Goal: Task Accomplishment & Management: Manage account settings

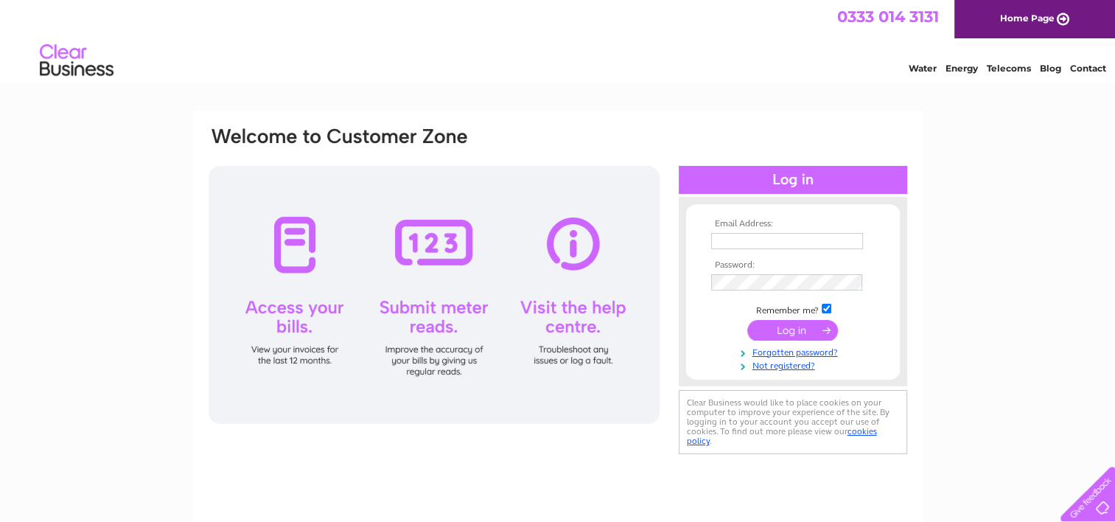
click at [752, 241] on input "text" at bounding box center [787, 241] width 152 height 16
type input "enquiries@castlesports.co.uk"
click at [748, 321] on input "submit" at bounding box center [793, 331] width 91 height 21
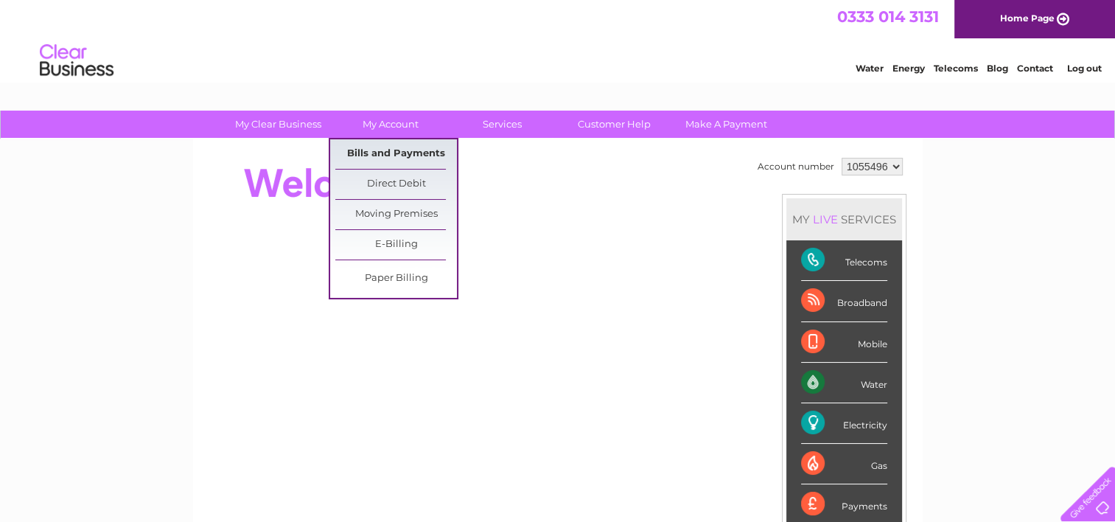
click at [380, 152] on link "Bills and Payments" at bounding box center [396, 153] width 122 height 29
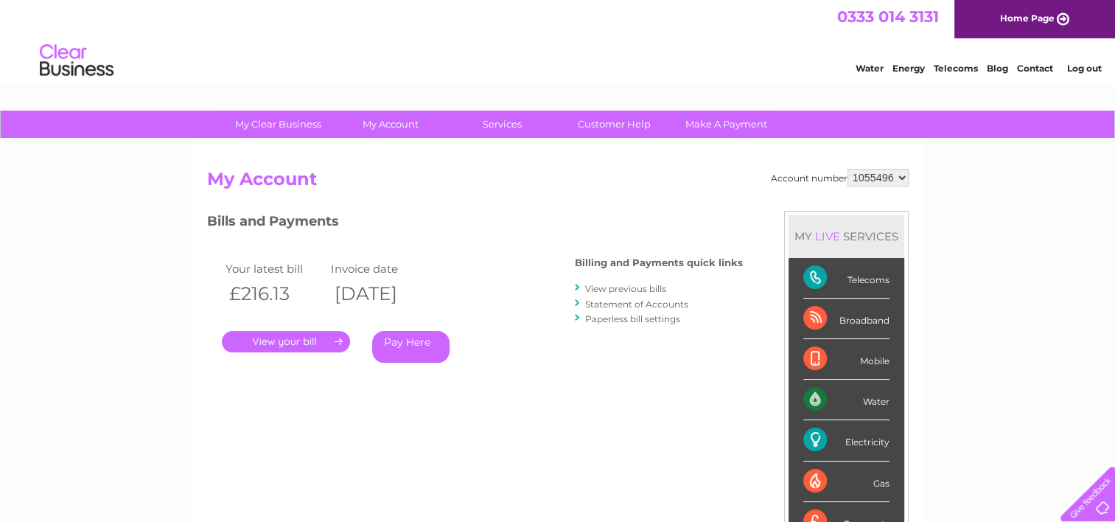
scroll to position [74, 0]
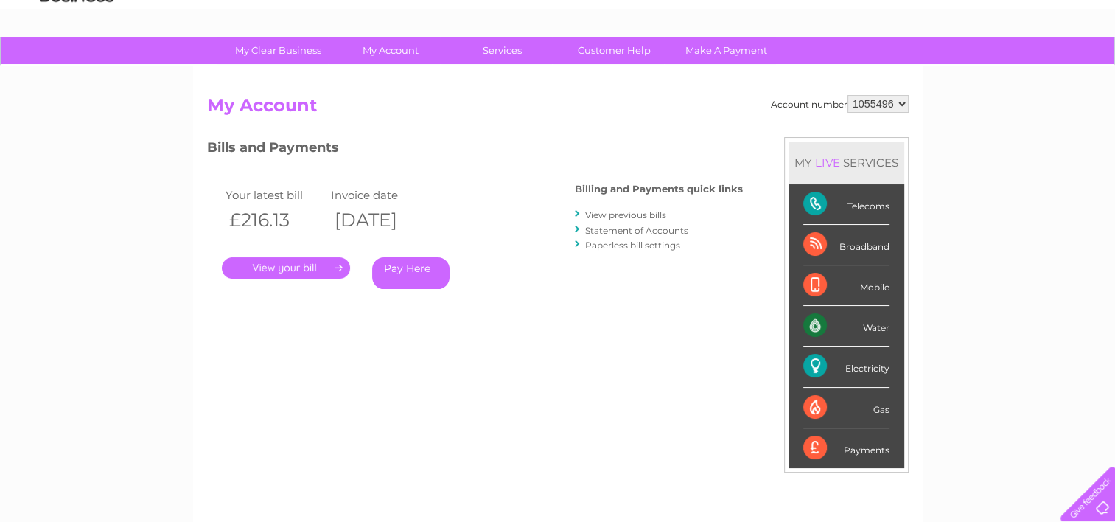
click at [262, 270] on link "." at bounding box center [286, 267] width 128 height 21
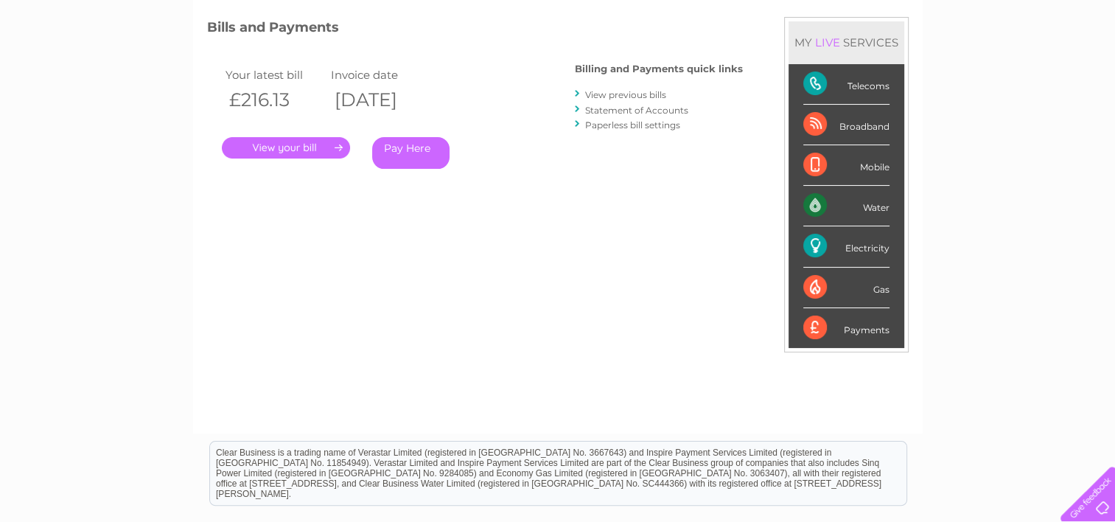
scroll to position [74, 0]
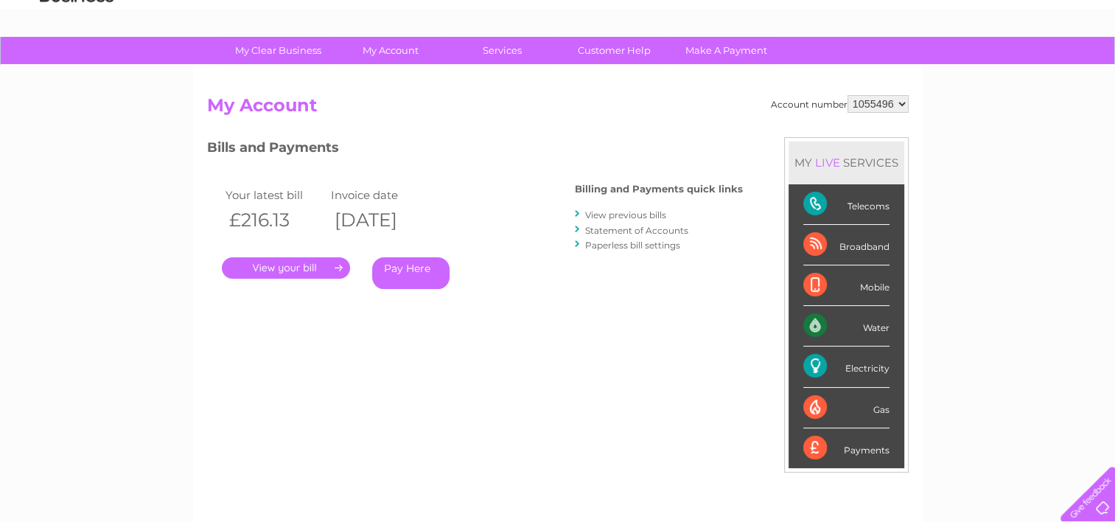
click at [625, 215] on link "View previous bills" at bounding box center [625, 214] width 81 height 11
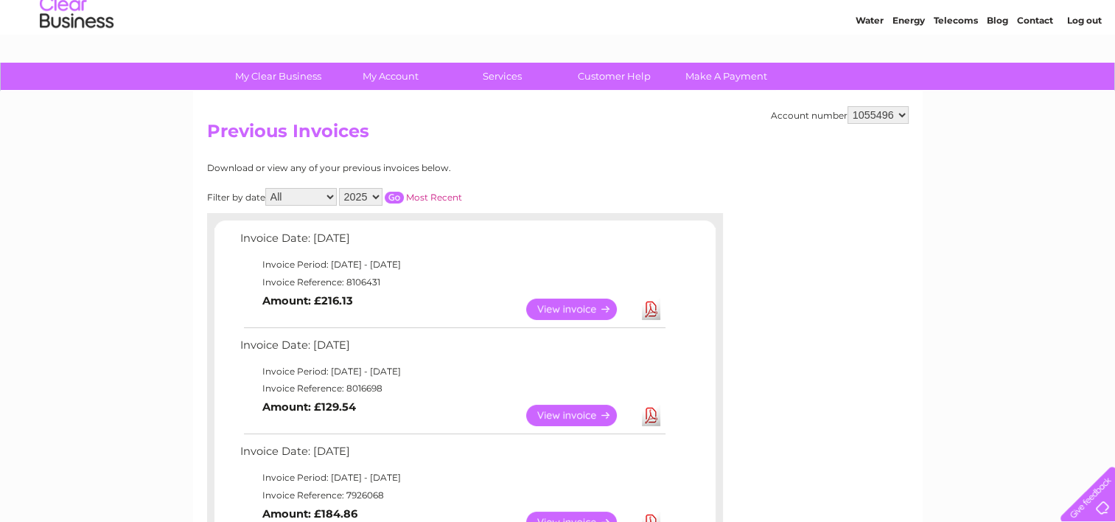
scroll to position [74, 0]
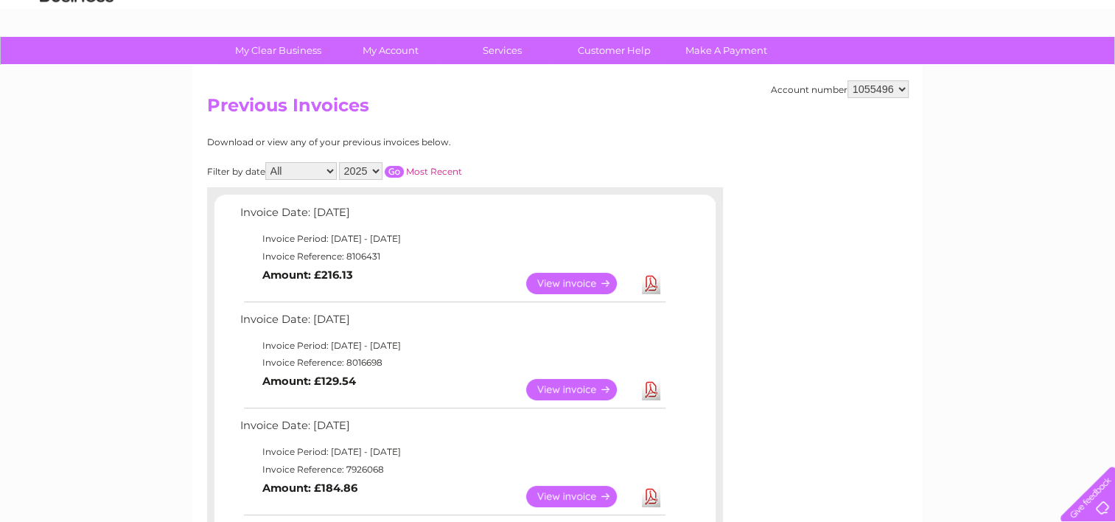
click at [566, 387] on link "View" at bounding box center [580, 389] width 108 height 21
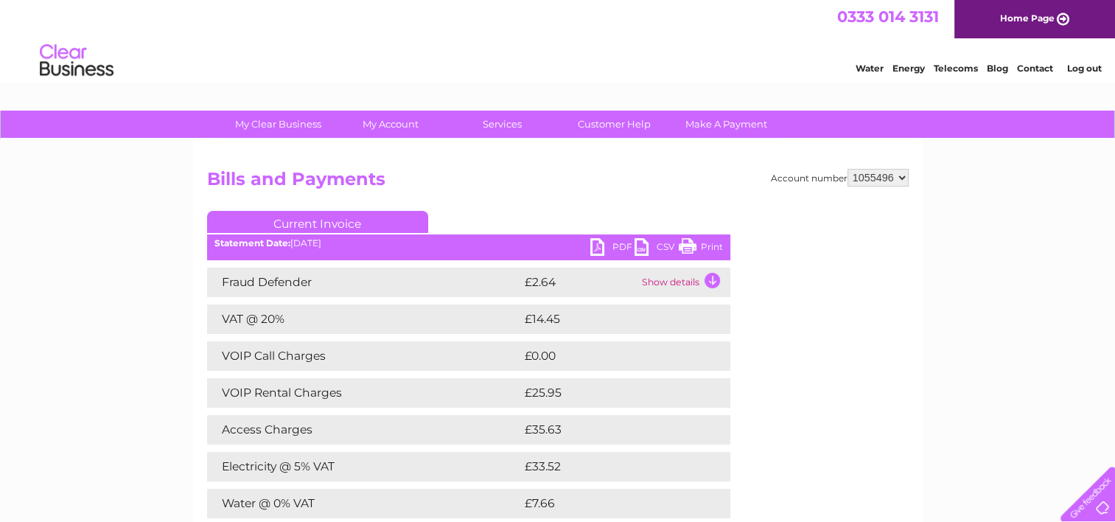
click at [593, 245] on link "PDF" at bounding box center [613, 248] width 44 height 21
